Goal: Transaction & Acquisition: Register for event/course

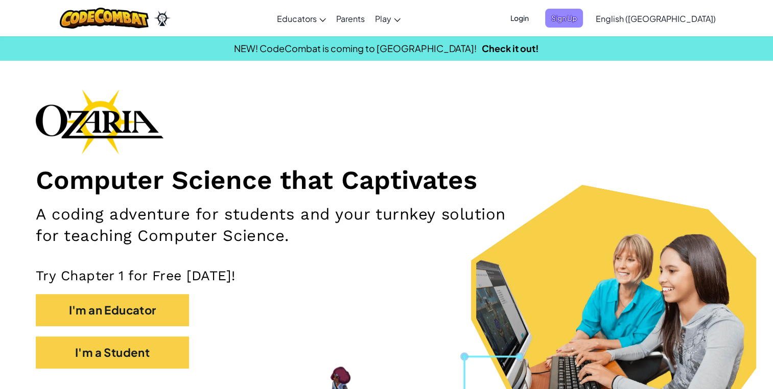
click at [583, 16] on span "Sign Up" at bounding box center [564, 18] width 38 height 19
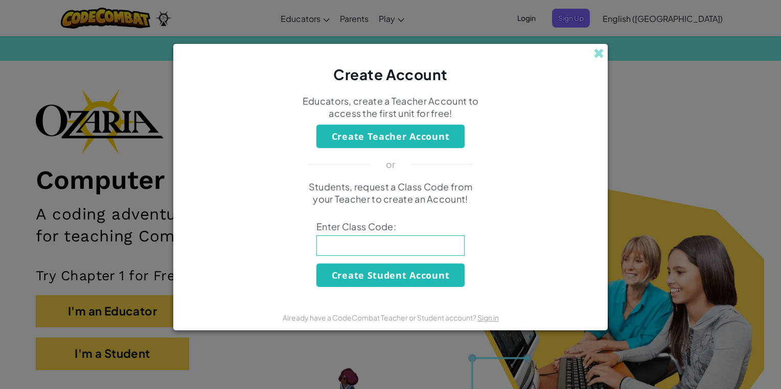
click at [156, 367] on div "Create Account Educators, create a Teacher Account to access the first unit for…" at bounding box center [390, 194] width 781 height 389
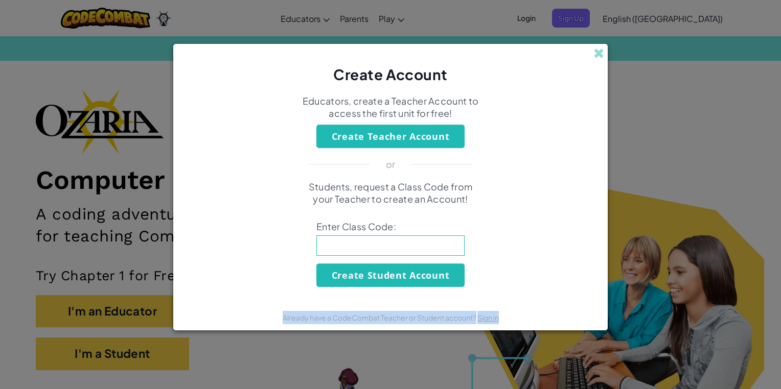
drag, startPoint x: 156, startPoint y: 367, endPoint x: 91, endPoint y: 351, distance: 66.8
click at [91, 351] on div "Create Account Educators, create a Teacher Account to access the first unit for…" at bounding box center [390, 194] width 781 height 389
click at [387, 27] on div "Create Account Educators, create a Teacher Account to access the first unit for…" at bounding box center [390, 194] width 781 height 389
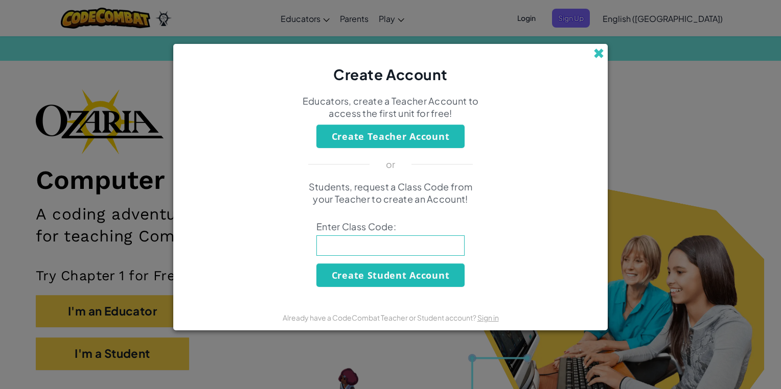
click at [603, 56] on span at bounding box center [598, 53] width 11 height 11
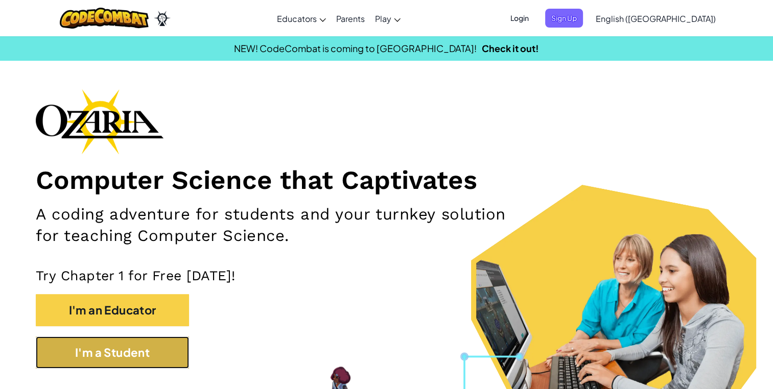
click at [133, 348] on button "I'm a Student" at bounding box center [112, 353] width 153 height 32
